Goal: Task Accomplishment & Management: Use online tool/utility

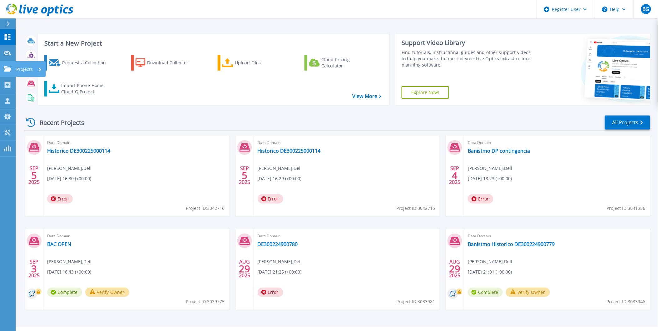
click at [0, 72] on link "Projects Projects" at bounding box center [8, 69] width 16 height 16
click at [182, 125] on div "Recent Projects All Projects" at bounding box center [337, 123] width 626 height 16
click at [85, 75] on div "Request a Collection Download Collector Upload Files Cloud Pricing Calculator I…" at bounding box center [212, 76] width 347 height 52
click at [84, 89] on div "Import Phone Home CloudIQ Project" at bounding box center [85, 88] width 49 height 12
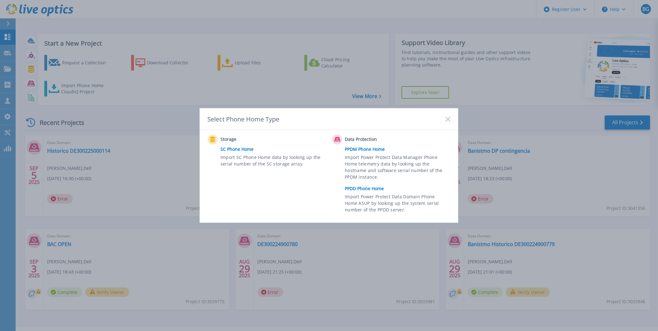
click at [368, 190] on link "PPDD Phone Home" at bounding box center [399, 188] width 109 height 9
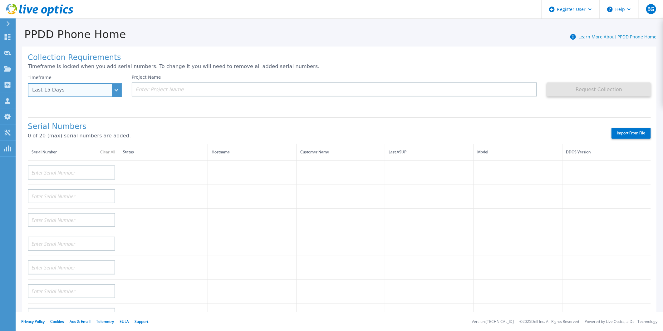
click at [98, 87] on div "Last 15 Days" at bounding box center [75, 90] width 94 height 14
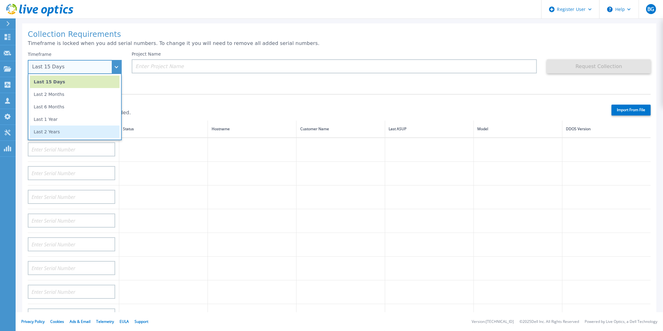
scroll to position [35, 0]
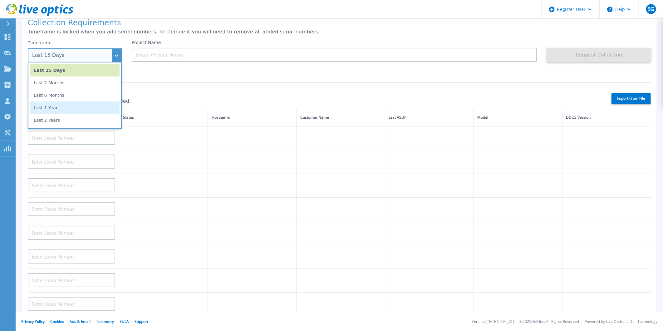
click at [73, 109] on li "Last 1 Year" at bounding box center [75, 107] width 90 height 12
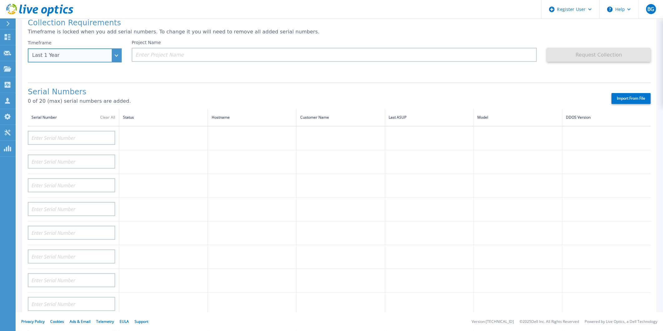
click at [116, 57] on div "Last 1 Year" at bounding box center [75, 55] width 94 height 14
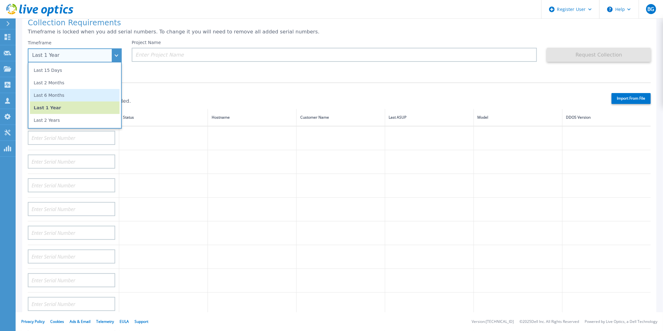
click at [91, 94] on li "Last 6 Months" at bounding box center [75, 95] width 90 height 12
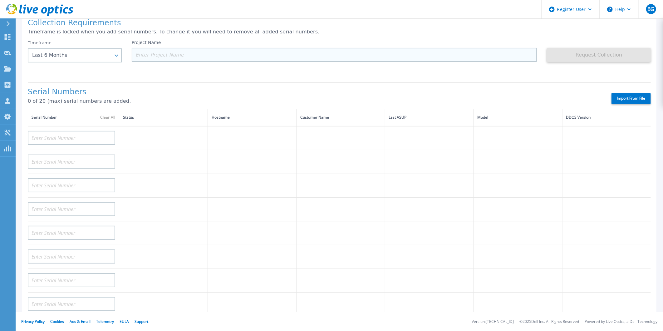
click at [178, 55] on input at bounding box center [334, 55] width 405 height 14
click at [113, 56] on div "Last 6 Months" at bounding box center [75, 55] width 94 height 14
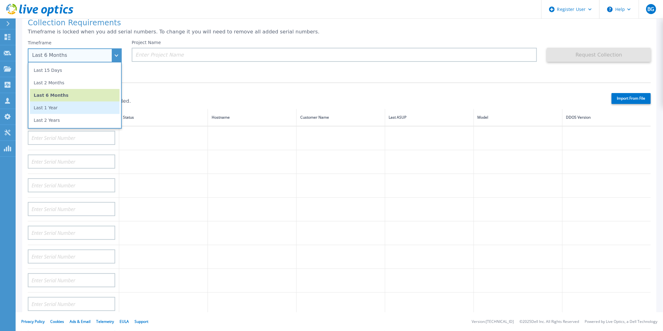
click at [84, 107] on li "Last 1 Year" at bounding box center [75, 107] width 90 height 12
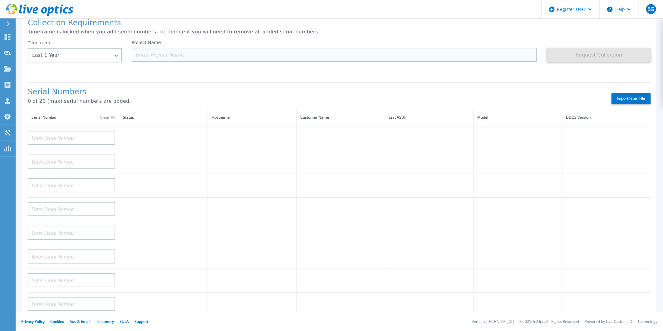
click at [176, 59] on input at bounding box center [334, 55] width 405 height 14
click at [414, 53] on input at bounding box center [334, 55] width 405 height 14
click at [179, 59] on input at bounding box center [334, 55] width 405 height 14
click at [280, 57] on input at bounding box center [334, 55] width 405 height 14
click at [214, 58] on input at bounding box center [334, 55] width 405 height 14
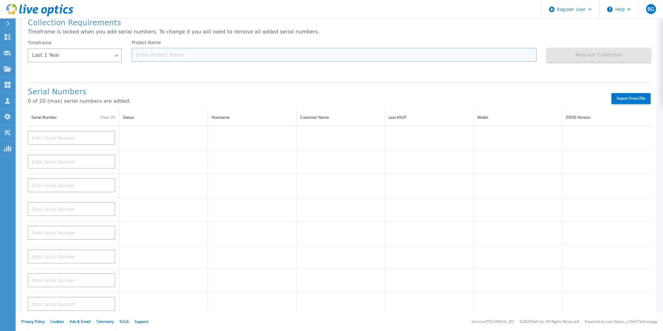
click at [214, 51] on input at bounding box center [334, 55] width 405 height 14
click at [213, 52] on input at bounding box center [334, 55] width 405 height 14
click at [219, 49] on input at bounding box center [334, 55] width 405 height 14
click at [169, 53] on input at bounding box center [334, 55] width 405 height 14
paste input "FUNDACION SANTA FE DE BOGOTA"
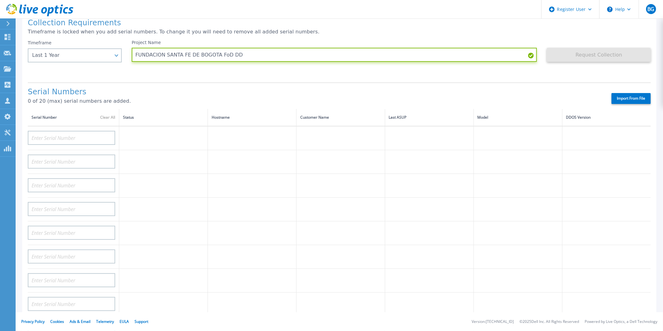
type input "FUNDACION SANTA FE DE BOGOTA FoD DD"
click at [602, 72] on div "Request Collection This might take a few minutes please wait..." at bounding box center [599, 58] width 104 height 37
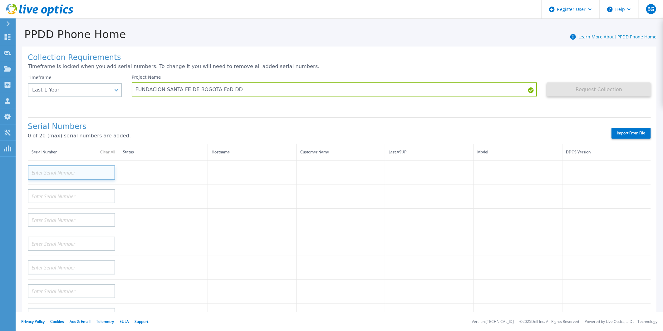
click at [84, 176] on input at bounding box center [71, 172] width 87 height 14
click at [61, 169] on input at bounding box center [71, 172] width 87 height 14
paste input "CKM01234605869"
type input "CKM01234605869"
click at [72, 195] on input at bounding box center [71, 196] width 87 height 14
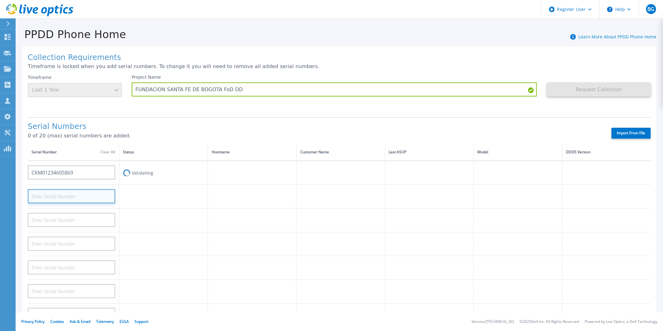
paste input "CKM01234605869"
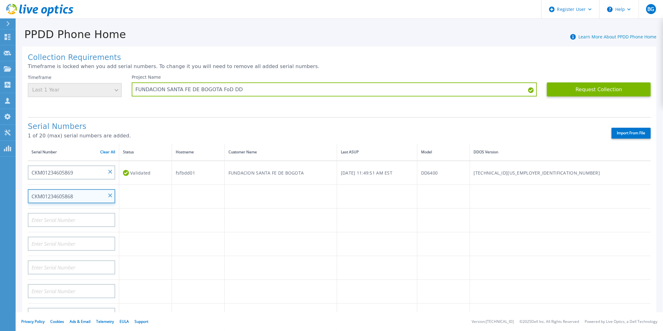
type input "CKM01234605868"
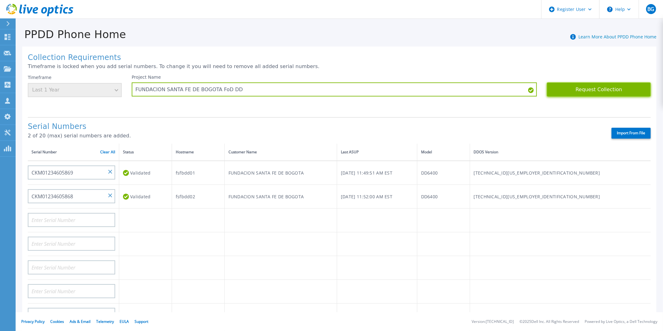
click at [594, 94] on button "Request Collection" at bounding box center [599, 89] width 104 height 14
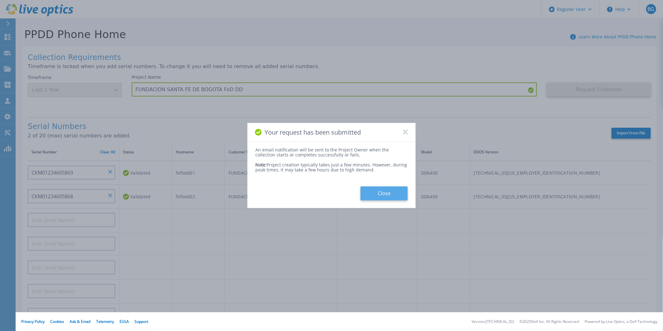
click at [394, 189] on button "Close" at bounding box center [384, 193] width 47 height 14
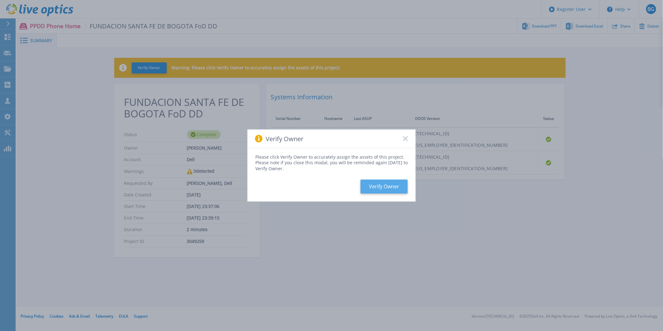
click at [400, 183] on button "Verify Owner" at bounding box center [384, 186] width 47 height 14
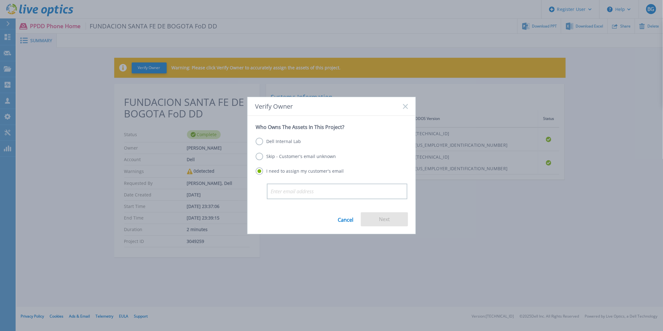
click at [262, 153] on label "Skip - Customer's email unknown" at bounding box center [296, 156] width 80 height 7
click at [0, 0] on input "Skip - Customer's email unknown" at bounding box center [0, 0] width 0 height 0
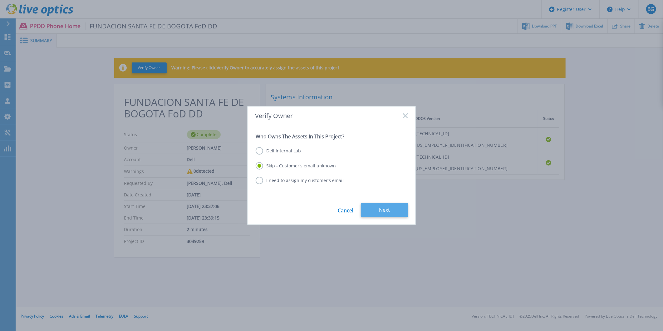
click at [367, 209] on button "Next" at bounding box center [384, 210] width 47 height 14
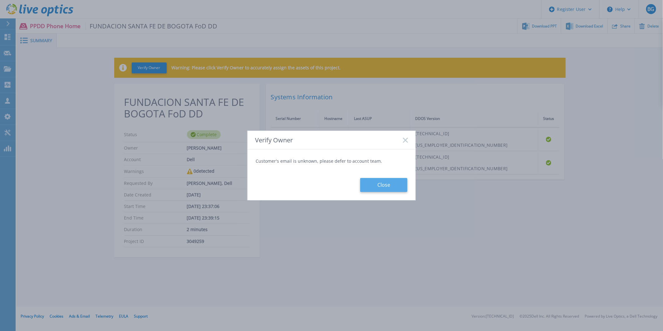
click at [372, 186] on button "Close" at bounding box center [383, 185] width 47 height 14
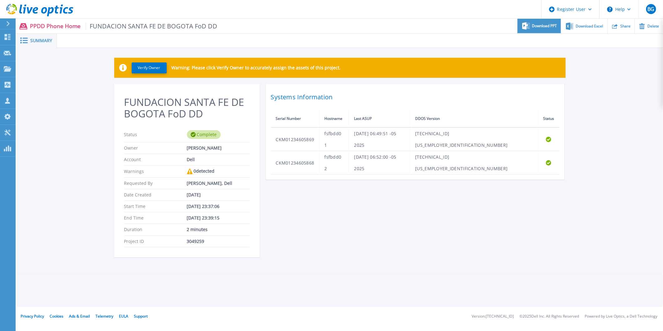
click at [544, 27] on span "Download PPT" at bounding box center [544, 26] width 25 height 4
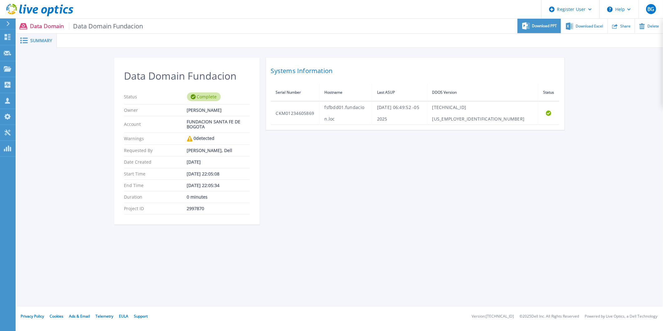
click at [553, 27] on span "Download PPT" at bounding box center [544, 26] width 25 height 4
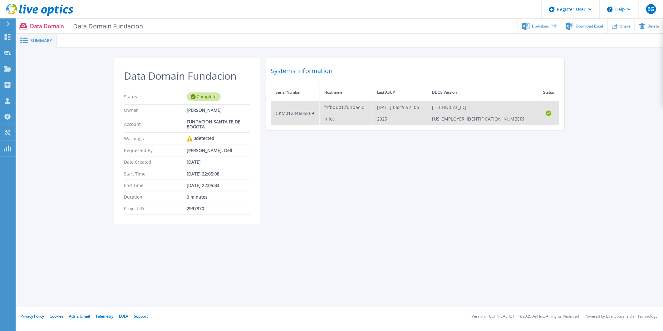
drag, startPoint x: 400, startPoint y: 105, endPoint x: 457, endPoint y: 106, distance: 56.2
click at [427, 106] on td "Thu Jul 31 06:49:52 -05 2025" at bounding box center [399, 113] width 55 height 24
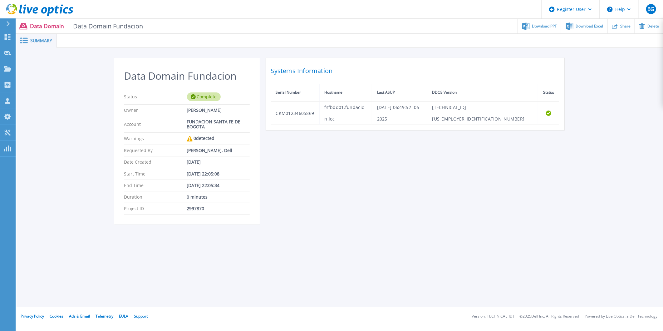
drag, startPoint x: 457, startPoint y: 106, endPoint x: 456, endPoint y: 126, distance: 20.3
click at [469, 160] on div "Data Domain Fundacion Status Complete Owner Yerson Ortiz Account FUNDACION SANT…" at bounding box center [339, 145] width 451 height 174
click at [546, 27] on span "Download PPT" at bounding box center [544, 26] width 25 height 4
